Goal: Task Accomplishment & Management: Manage account settings

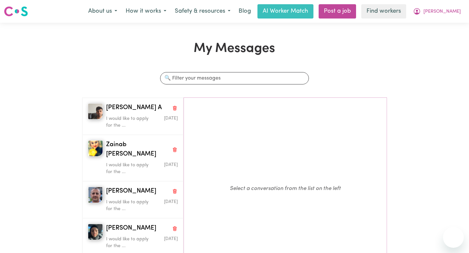
click at [444, 13] on span "[PERSON_NAME]" at bounding box center [441, 11] width 37 height 7
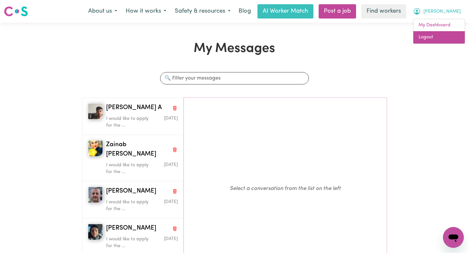
click at [439, 38] on link "Logout" at bounding box center [438, 37] width 51 height 12
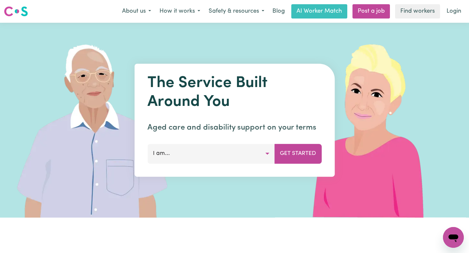
click at [459, 1] on nav "Menu About us How it works Safety & resources Blog AI Worker Match Post a job F…" at bounding box center [234, 11] width 469 height 23
click at [455, 6] on link "Login" at bounding box center [453, 11] width 22 height 14
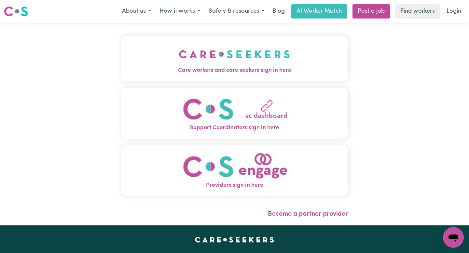
click at [191, 69] on span "Care workers and care seekers sign in here" at bounding box center [234, 70] width 227 height 8
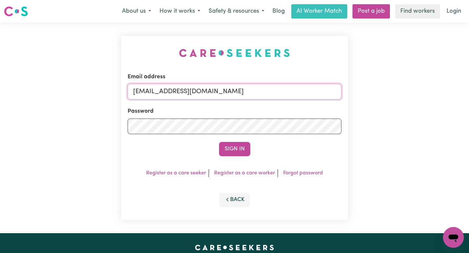
click at [263, 91] on input "[EMAIL_ADDRESS][DOMAIN_NAME]" at bounding box center [235, 92] width 214 height 16
drag, startPoint x: 206, startPoint y: 94, endPoint x: 166, endPoint y: 93, distance: 40.0
click at [166, 93] on input "[EMAIL_ADDRESS][DOMAIN_NAME]" at bounding box center [235, 92] width 214 height 16
paste input "JoHO"
type input "[EMAIL_ADDRESS][DOMAIN_NAME]"
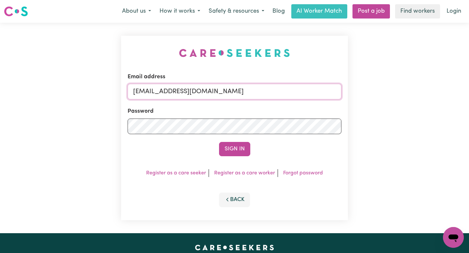
click at [219, 142] on button "Sign In" at bounding box center [234, 149] width 31 height 14
